Goal: Task Accomplishment & Management: Manage account settings

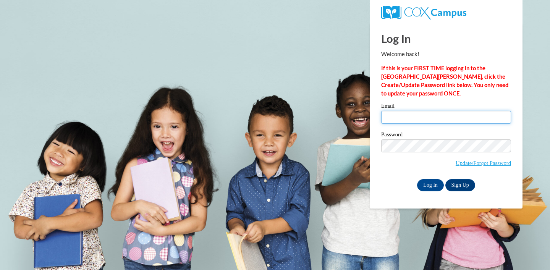
click at [402, 118] on input "Email" at bounding box center [446, 117] width 130 height 13
type input "lfhawk1446@ung.edu"
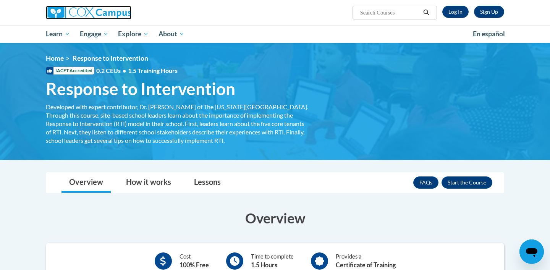
click at [97, 10] on img at bounding box center [89, 13] width 86 height 14
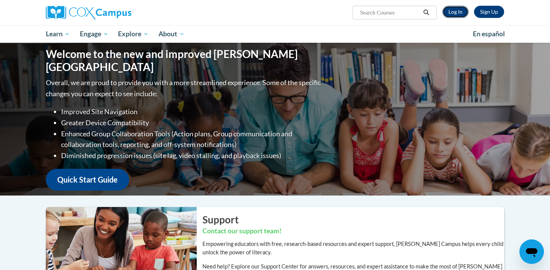
click at [461, 17] on link "Log In" at bounding box center [455, 12] width 26 height 12
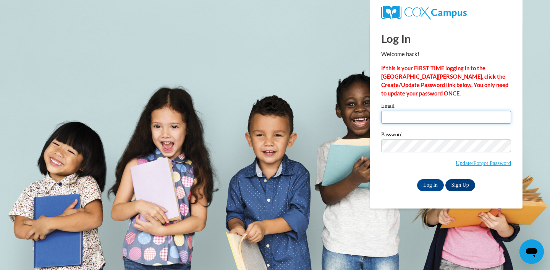
type input "lfhawk1446@ung.edu"
click at [407, 110] on label "Email" at bounding box center [446, 107] width 130 height 8
click at [407, 111] on input "lfhawk1446@ung.edu" at bounding box center [446, 117] width 130 height 13
click at [423, 184] on input "Log In" at bounding box center [430, 185] width 27 height 12
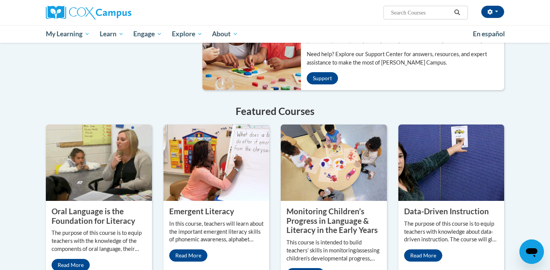
scroll to position [575, 0]
